Goal: Task Accomplishment & Management: Complete application form

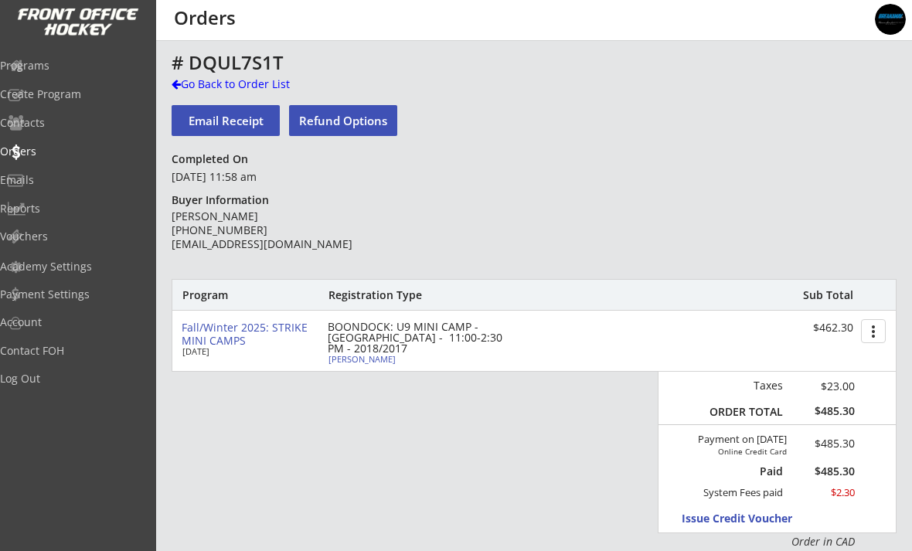
click at [339, 358] on div "Xander Soost" at bounding box center [415, 359] width 172 height 9
select select ""Forward""
select select ""Youth L""
type input "[DEMOGRAPHIC_DATA]"
type input "Hockey Super League"
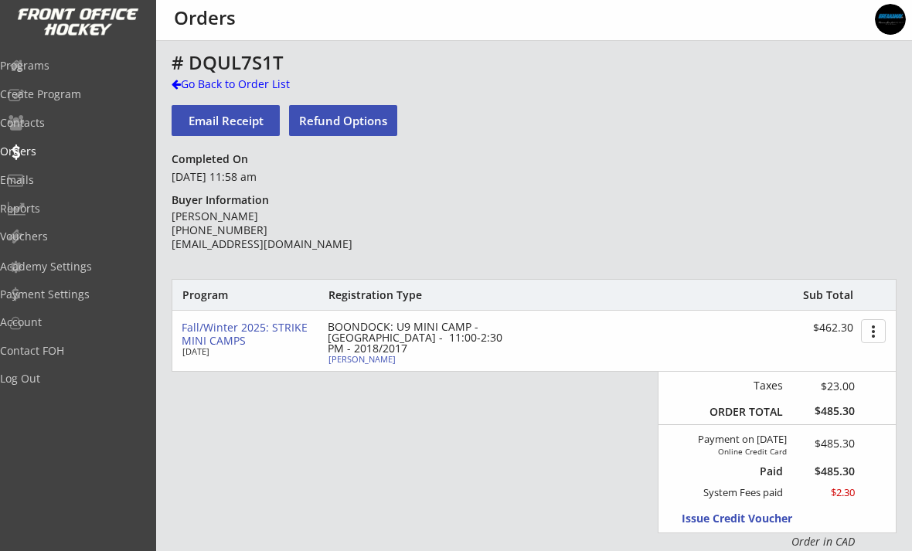
type input "U9"
type input "AAA"
select select ""Hockey Super League""
select select ""U9""
select select ""AAA""
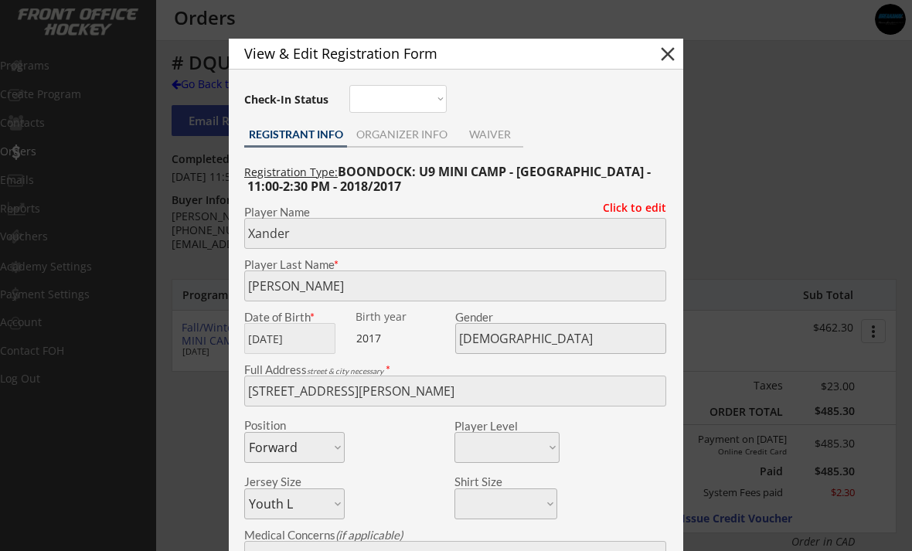
click at [670, 56] on button "close" at bounding box center [668, 54] width 23 height 23
select select ""PLACEHOLDER_1427118222253""
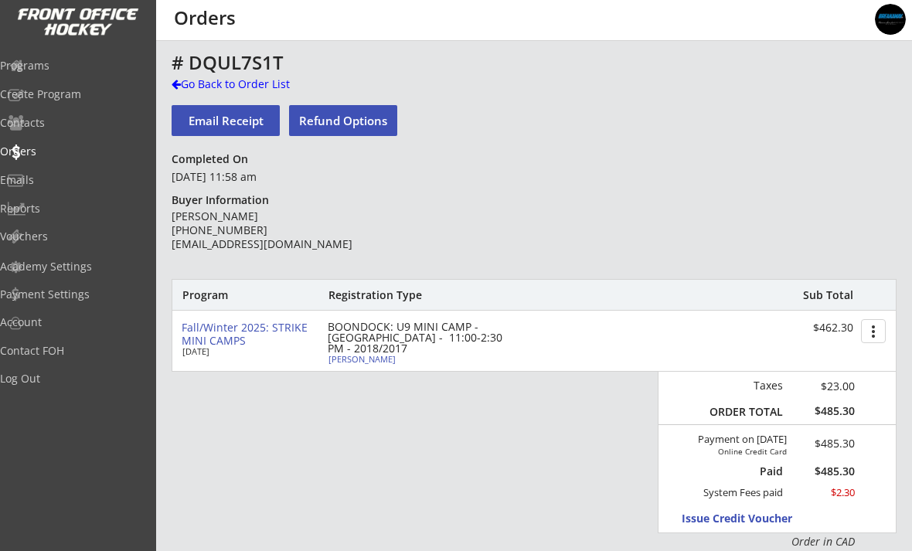
click at [206, 89] on div "Go Back to Order List" at bounding box center [251, 84] width 159 height 15
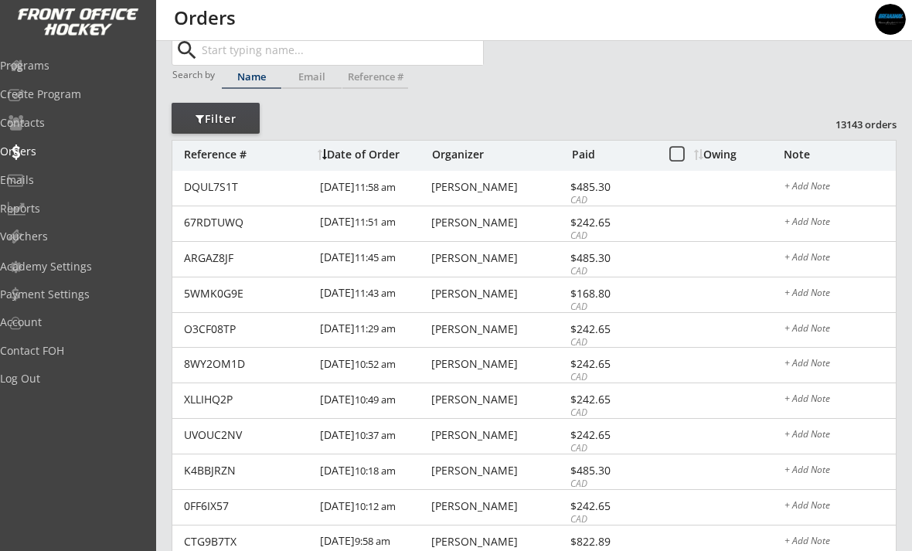
scroll to position [36, 0]
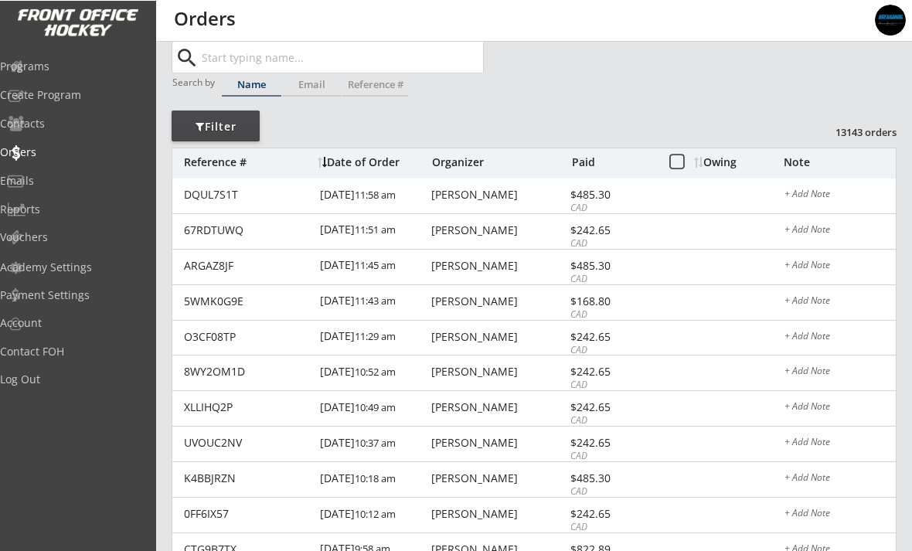
click at [52, 67] on div "Programs" at bounding box center [73, 65] width 147 height 11
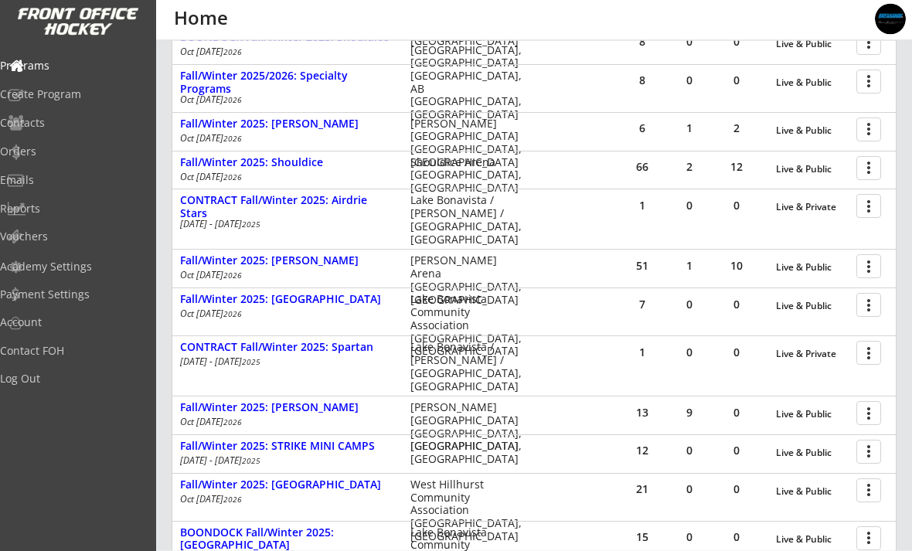
scroll to position [309, 0]
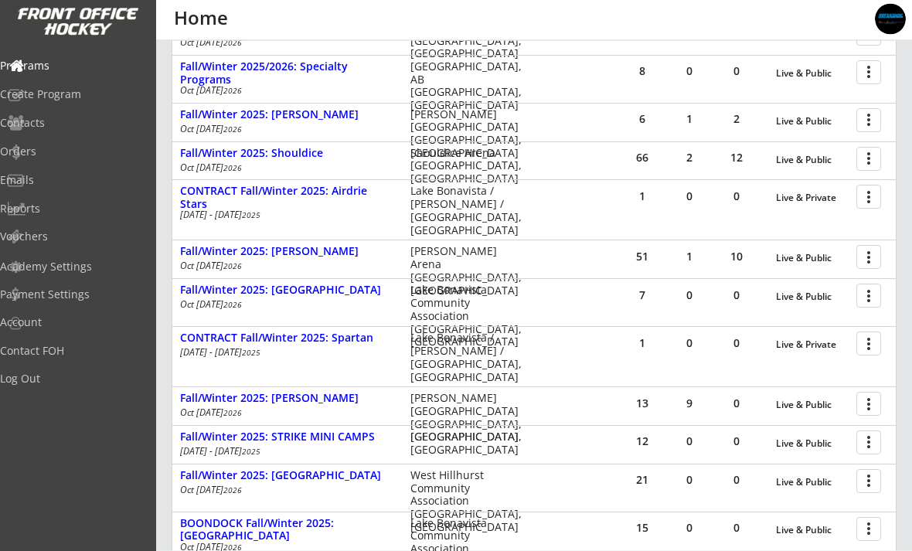
click at [865, 445] on div at bounding box center [871, 442] width 27 height 27
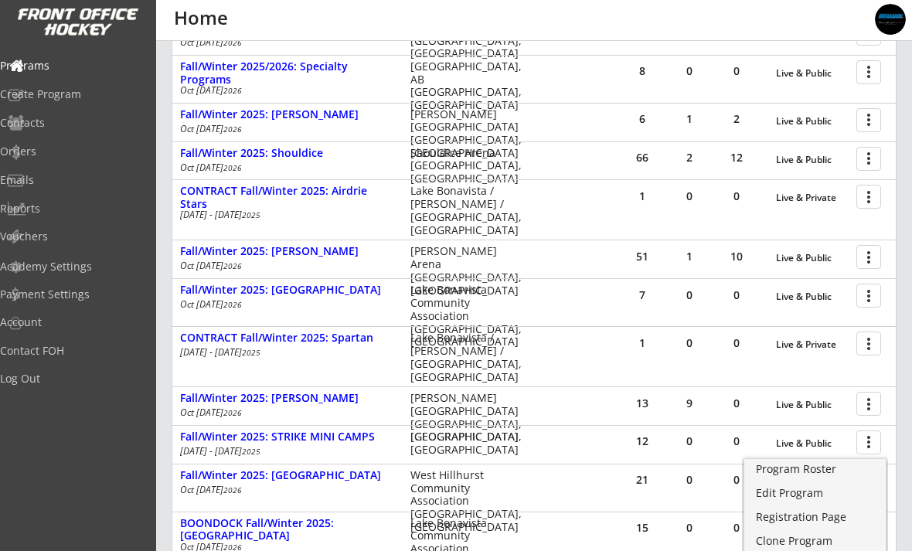
click at [813, 475] on div "Program Roster" at bounding box center [815, 469] width 118 height 11
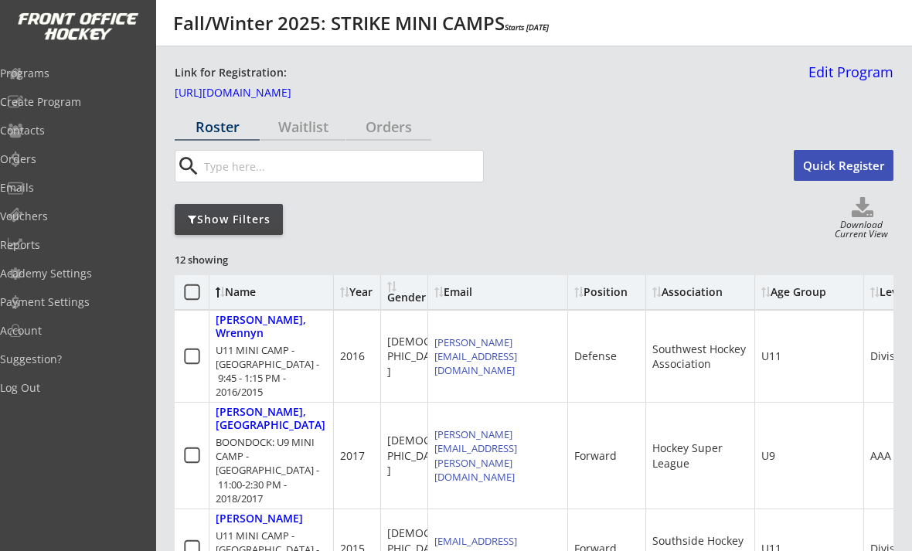
click at [218, 221] on div "Show Filters" at bounding box center [229, 219] width 108 height 15
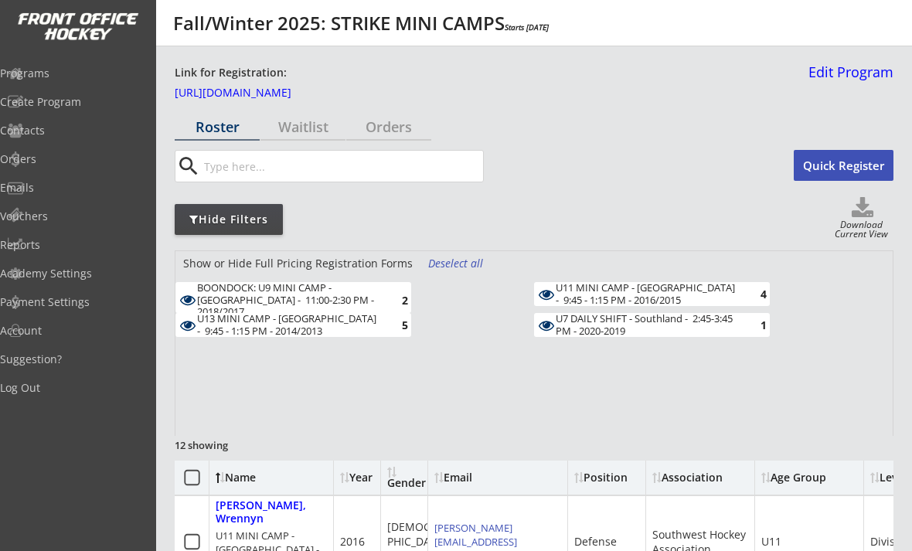
click at [209, 295] on div "BOONDOCK: U9 MINI CAMP - [GEOGRAPHIC_DATA] - 11:00-2:30 PM - 2018/2017" at bounding box center [287, 300] width 180 height 36
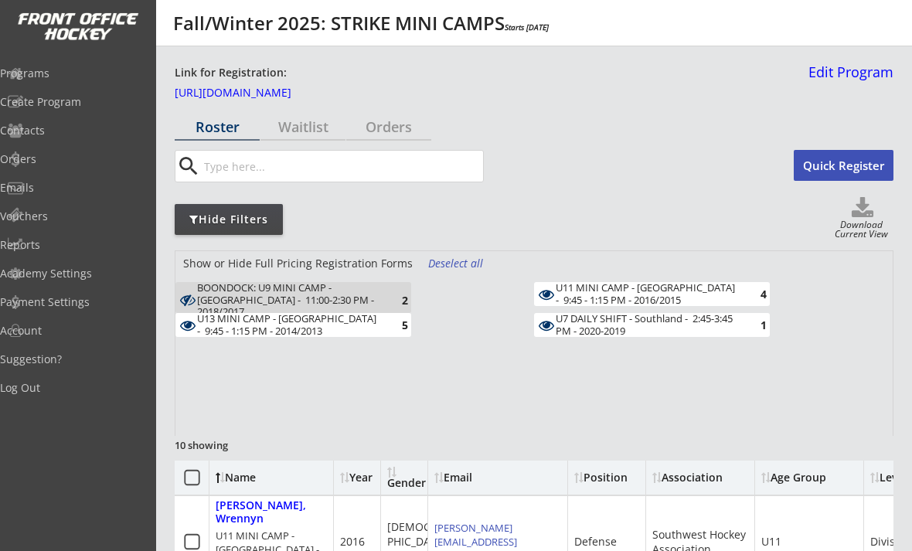
click at [463, 268] on div "Deselect all" at bounding box center [456, 263] width 57 height 15
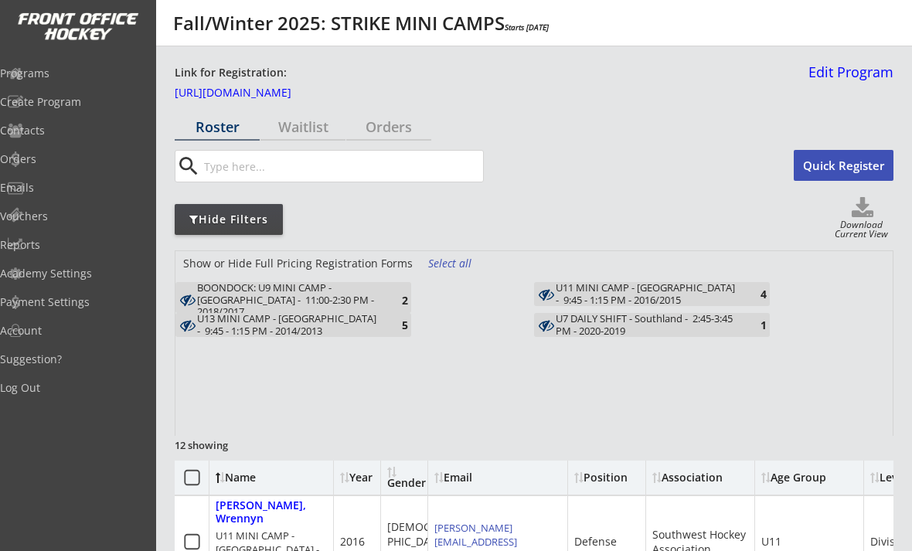
click at [237, 295] on div "BOONDOCK: U9 MINI CAMP - [GEOGRAPHIC_DATA] - 11:00-2:30 PM - 2018/2017" at bounding box center [287, 300] width 180 height 36
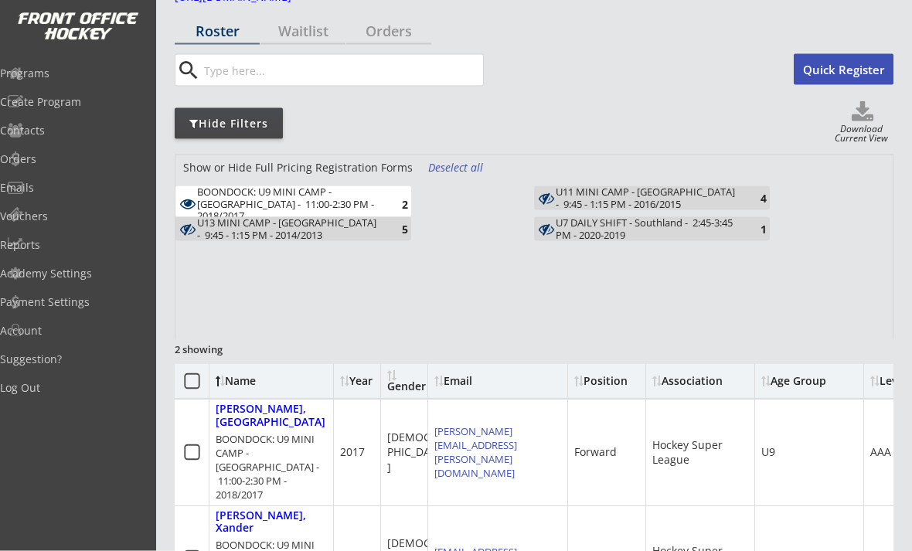
scroll to position [104, 0]
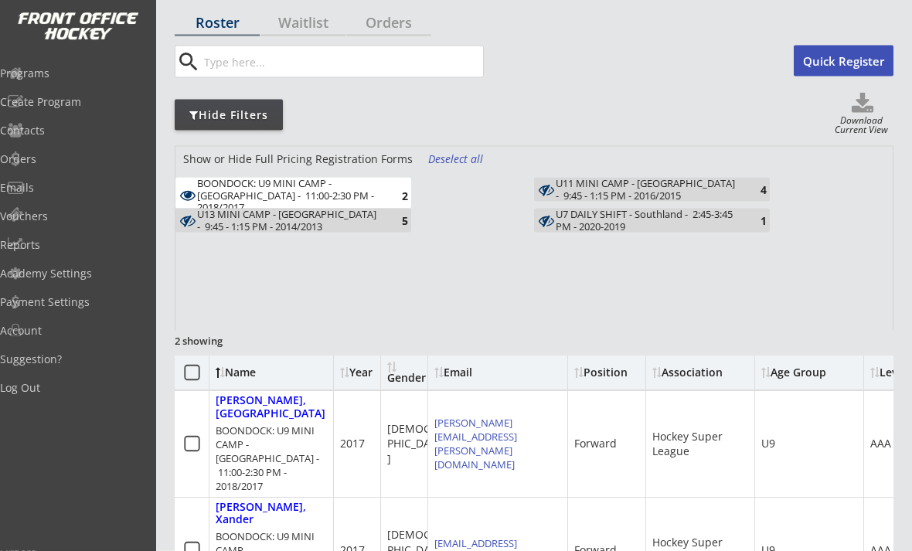
click at [238, 197] on div "BOONDOCK: U9 MINI CAMP - [GEOGRAPHIC_DATA] - 11:00-2:30 PM - 2018/2017" at bounding box center [287, 196] width 180 height 36
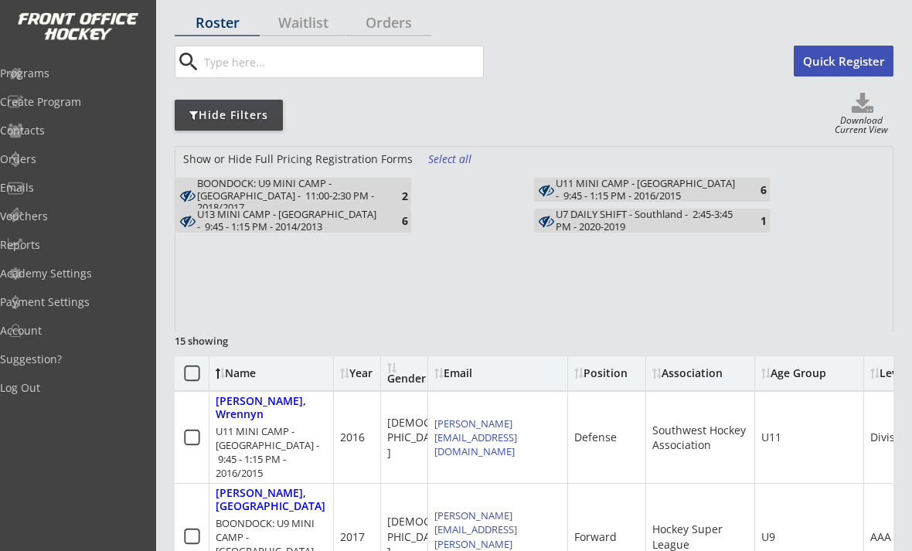
scroll to position [0, 0]
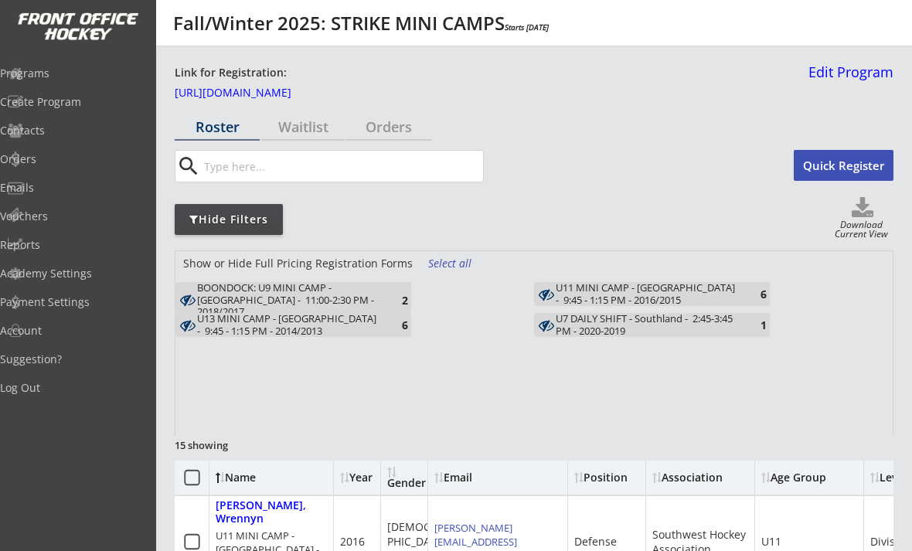
click at [213, 88] on link "[URL][DOMAIN_NAME]" at bounding box center [252, 95] width 155 height 17
